Goal: Communication & Community: Connect with others

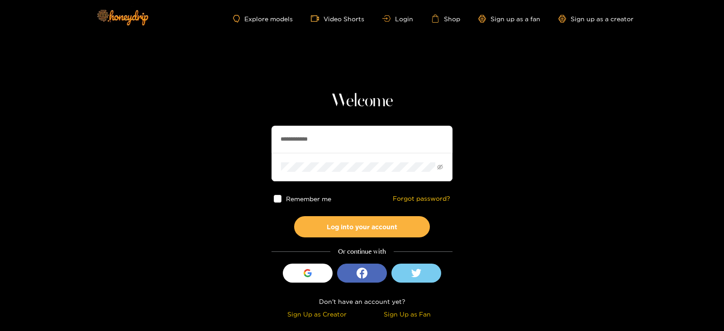
drag, startPoint x: 357, startPoint y: 132, endPoint x: 268, endPoint y: 132, distance: 88.7
click at [342, 133] on input "**********" at bounding box center [362, 139] width 181 height 27
type input "*"
type input "**********"
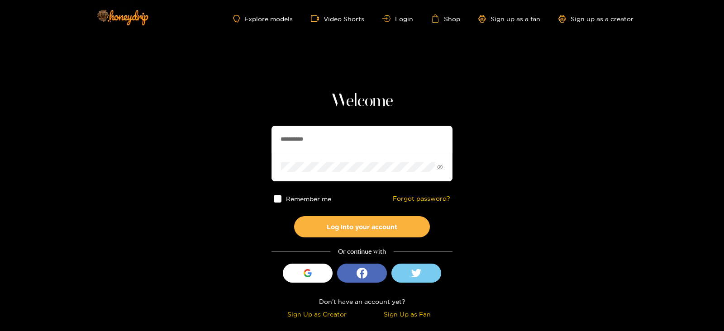
click at [294, 216] on button "Log into your account" at bounding box center [362, 226] width 136 height 21
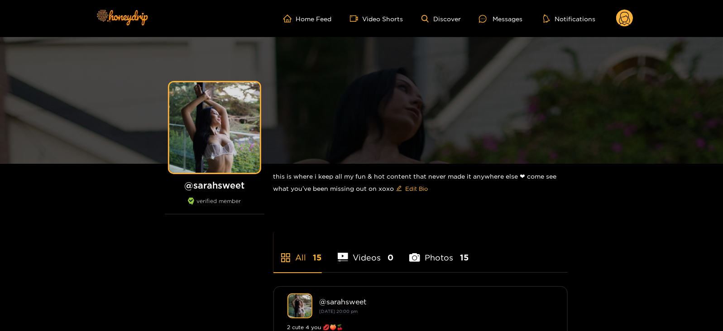
click at [472, 24] on ul "Home Feed Video Shorts Discover Messages Notifications" at bounding box center [458, 19] width 350 height 18
click at [482, 19] on icon at bounding box center [483, 19] width 8 height 8
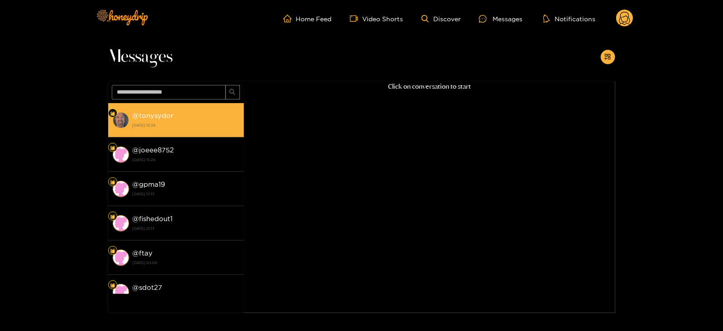
click at [154, 133] on li "@ tonysydor [DATE] 15:34" at bounding box center [176, 120] width 136 height 34
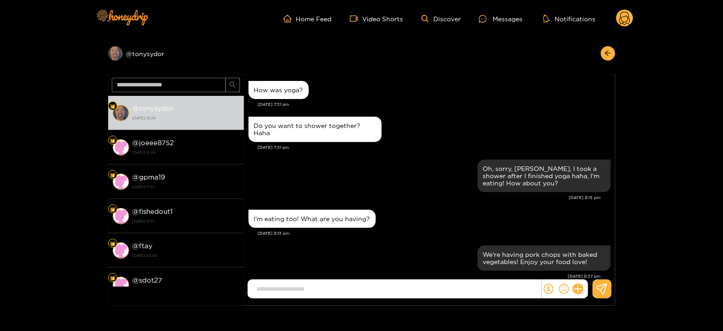
scroll to position [1000, 0]
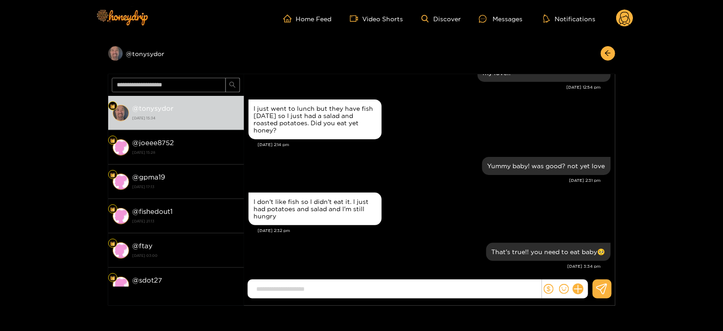
click at [625, 24] on circle at bounding box center [624, 18] width 17 height 17
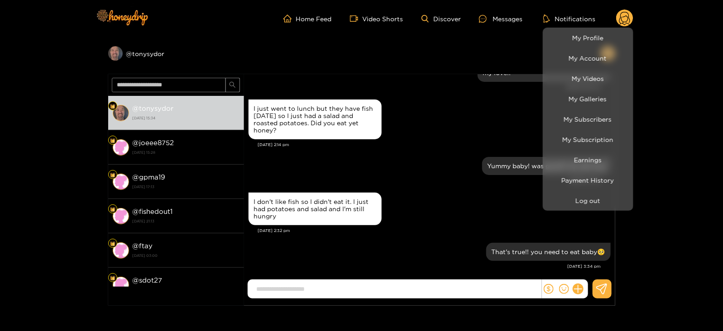
click at [575, 209] on li "Log out" at bounding box center [588, 201] width 91 height 20
click at [572, 205] on button "Log out" at bounding box center [588, 201] width 86 height 16
